Goal: Book appointment/travel/reservation

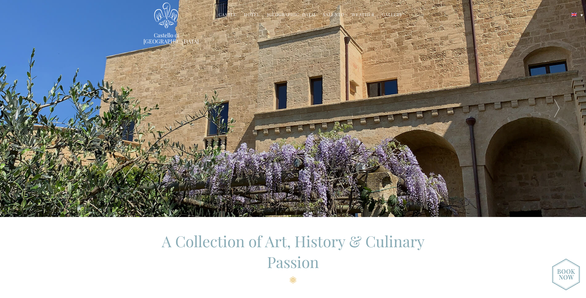
click at [284, 16] on link "[GEOGRAPHIC_DATA]" at bounding box center [291, 15] width 49 height 7
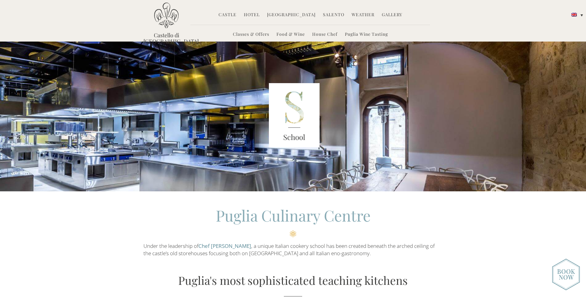
click at [362, 36] on link "Puglia Wine Tasting" at bounding box center [366, 34] width 43 height 7
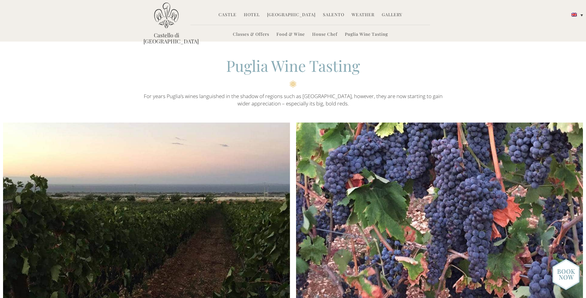
click at [292, 33] on link "Food & Wine" at bounding box center [291, 34] width 28 height 7
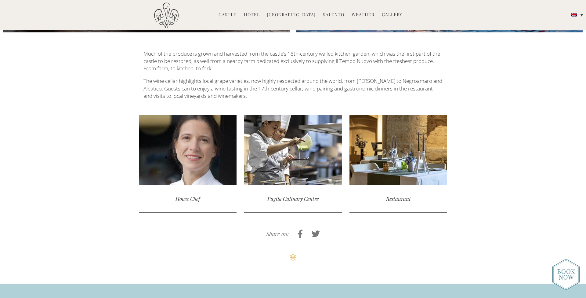
scroll to position [777, 0]
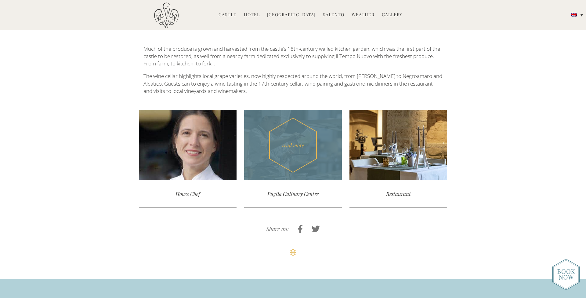
click at [339, 123] on div "read more" at bounding box center [293, 145] width 98 height 70
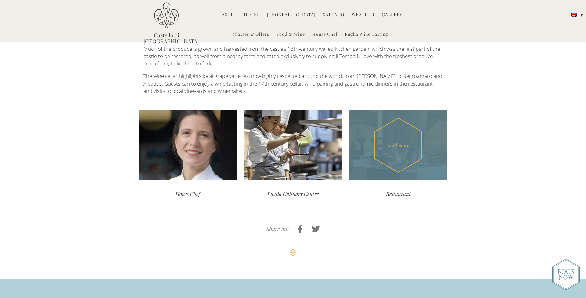
click at [405, 134] on div "read more" at bounding box center [399, 145] width 98 height 70
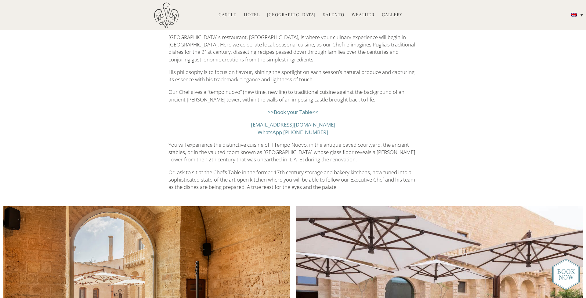
scroll to position [148, 0]
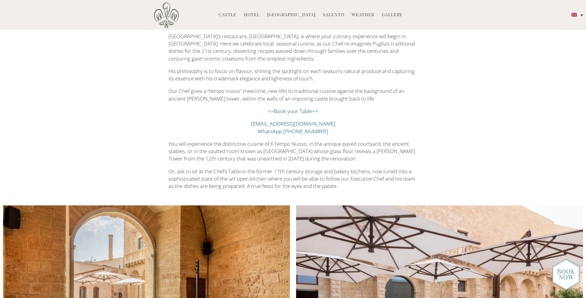
click at [293, 108] on link ">>Book your Table<<" at bounding box center [293, 110] width 51 height 7
